Goal: Information Seeking & Learning: Learn about a topic

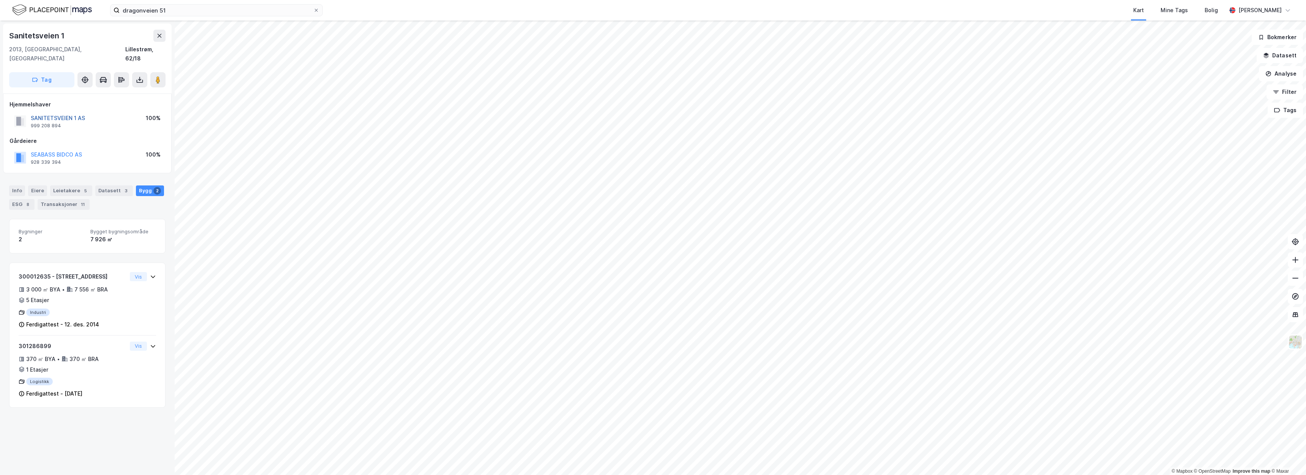
click at [0, 0] on button "SANITETSVEIEN 1 AS" at bounding box center [0, 0] width 0 height 0
click at [55, 150] on div "SEABASS BIDCO AS" at bounding box center [56, 154] width 51 height 9
click at [0, 0] on button "SEABASS BIDCO AS" at bounding box center [0, 0] width 0 height 0
click at [85, 118] on div "SANITETSVEIEN 1 AS 999 208 894 100%" at bounding box center [87, 121] width 156 height 18
drag, startPoint x: 87, startPoint y: 107, endPoint x: 31, endPoint y: 109, distance: 56.2
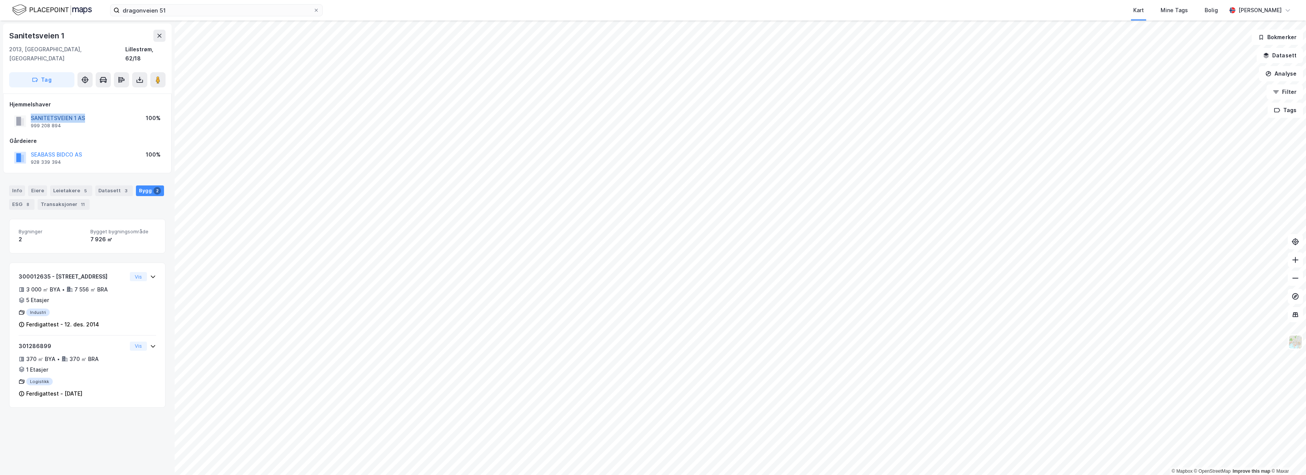
click at [31, 112] on div "SANITETSVEIEN 1 AS 999 208 894 100%" at bounding box center [87, 121] width 156 height 18
copy button "SANITETSVEIEN 1 AS"
click at [124, 148] on div "SEABASS BIDCO AS 928 339 394 100%" at bounding box center [87, 157] width 156 height 18
drag, startPoint x: 76, startPoint y: 144, endPoint x: 29, endPoint y: 146, distance: 47.1
click at [29, 148] on div "SEABASS BIDCO AS 928 339 394 100%" at bounding box center [87, 157] width 156 height 18
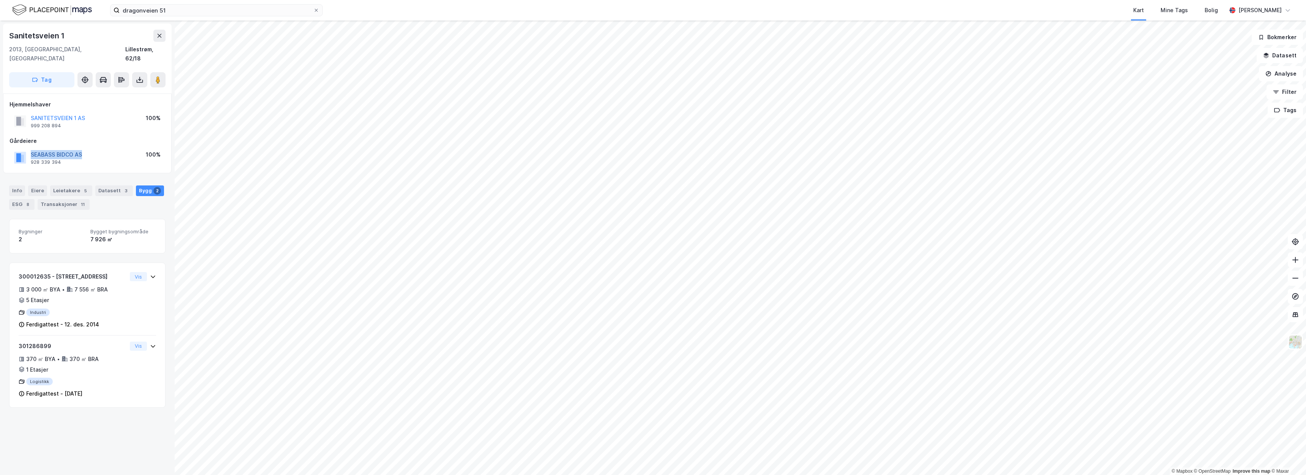
copy button "SEABASS BIDCO AS"
